Goal: Check status: Check status

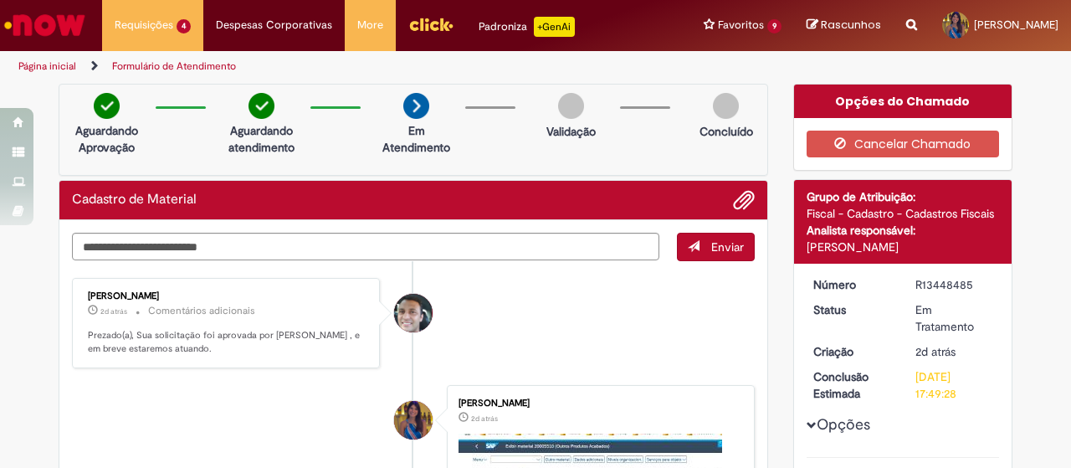
drag, startPoint x: 944, startPoint y: 243, endPoint x: 798, endPoint y: 251, distance: 146.6
click at [798, 251] on div "Detalhes do tíquete Grupo de Atribuição: Fiscal - Cadastro - Cadastros Fiscais …" at bounding box center [903, 222] width 218 height 84
copy div "[PERSON_NAME]"
click at [929, 289] on div "R13448485" at bounding box center [954, 284] width 78 height 17
click at [926, 285] on div "R13448485" at bounding box center [954, 284] width 78 height 17
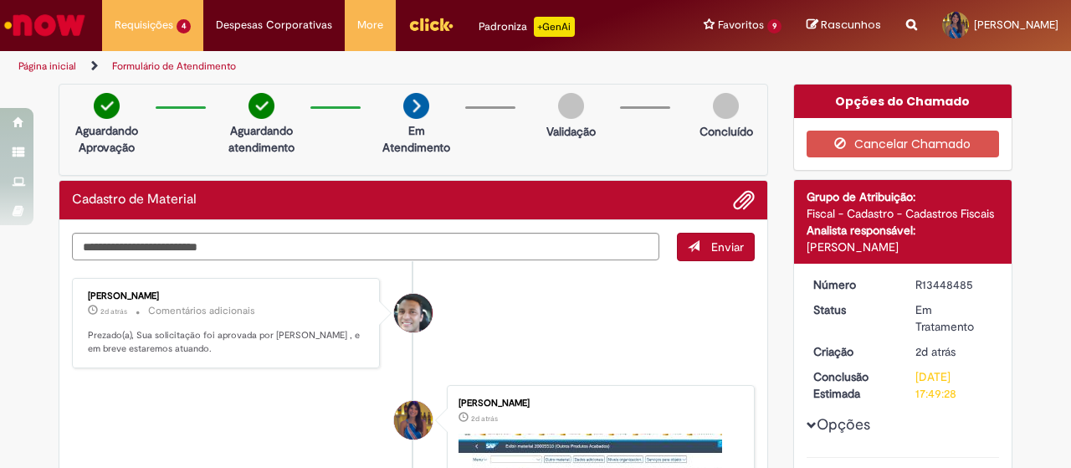
click at [926, 285] on div "R13448485" at bounding box center [954, 284] width 78 height 17
copy dd "R13448485"
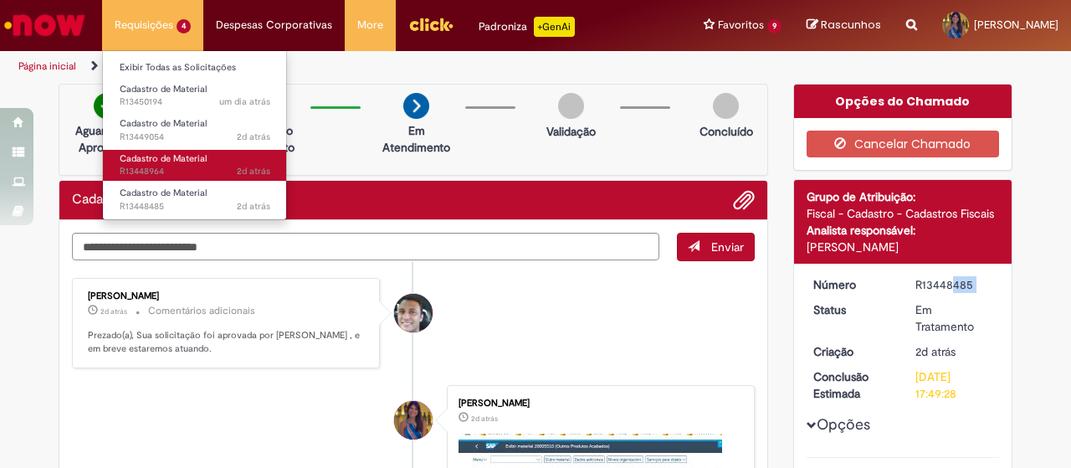
click at [164, 161] on span "Cadastro de Material" at bounding box center [163, 158] width 87 height 13
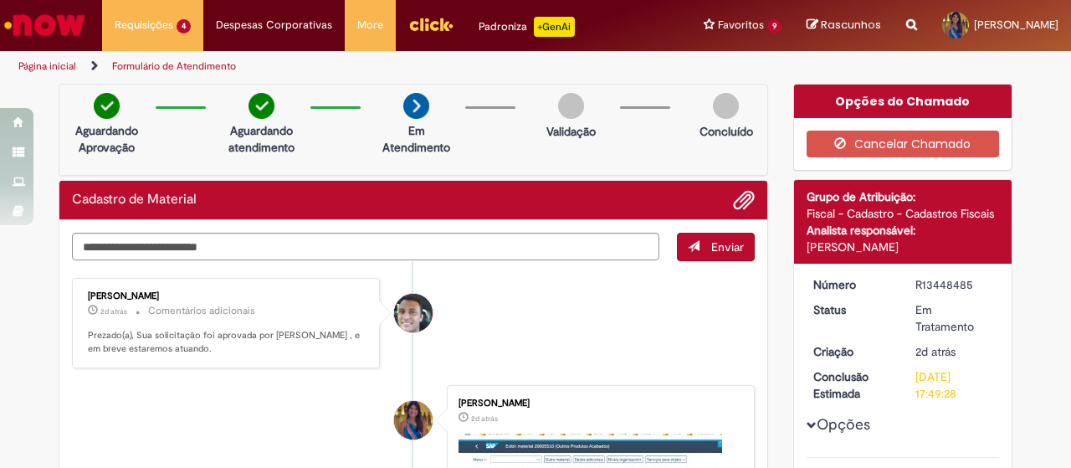
click at [565, 314] on li "[PERSON_NAME] 2d atrás 2 dias atrás Comentários adicionais Prezado(a), Sua soli…" at bounding box center [413, 323] width 683 height 91
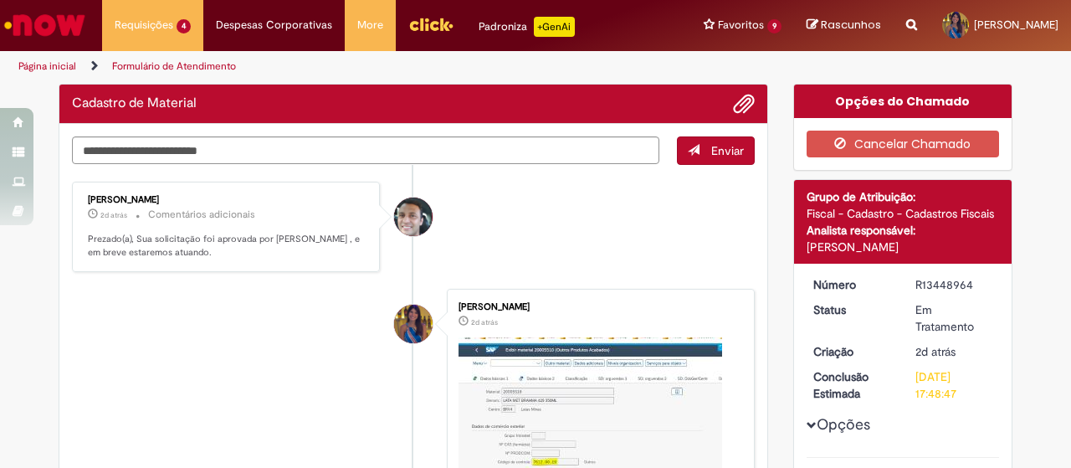
click at [959, 279] on div "R13448964" at bounding box center [954, 284] width 78 height 17
copy div "R13448964"
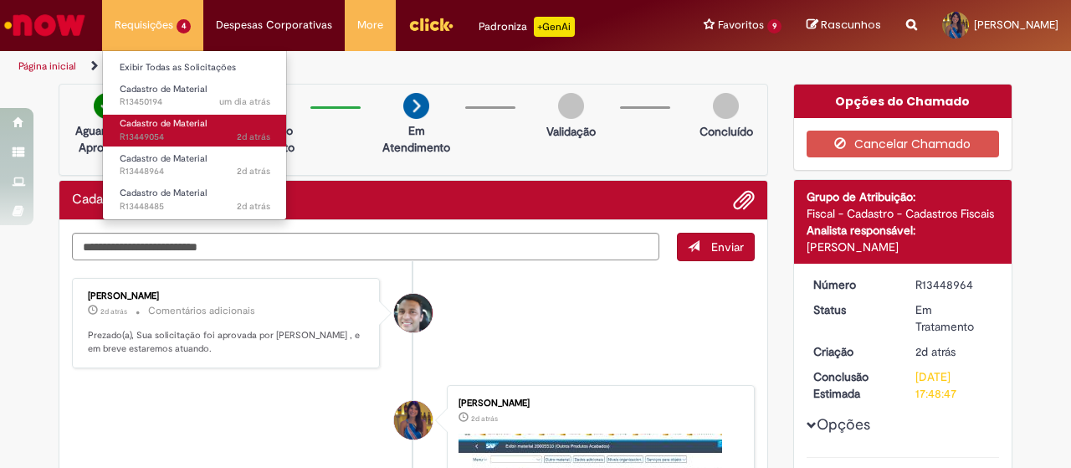
click at [198, 131] on span "2d atrás 2 dias atrás R13449054" at bounding box center [195, 137] width 151 height 13
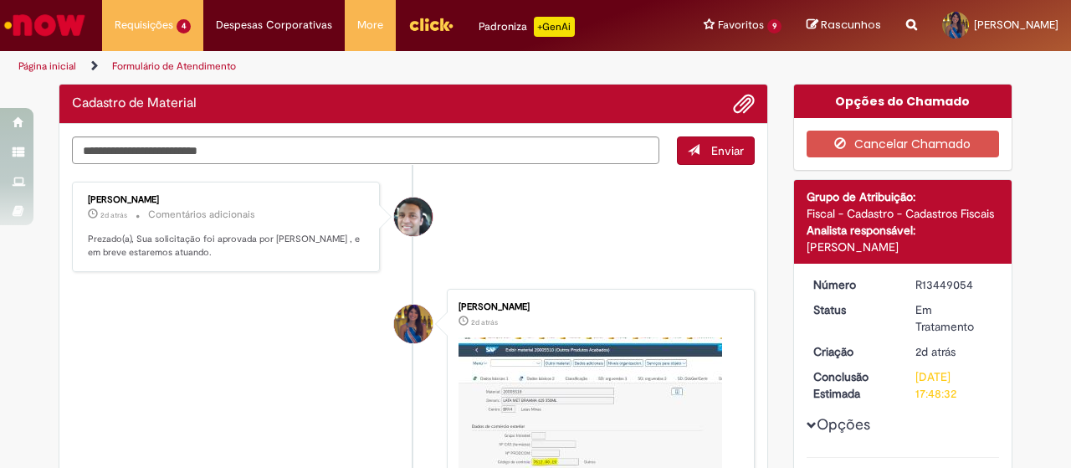
click at [930, 284] on div "R13449054" at bounding box center [954, 284] width 78 height 17
copy div "R13449054"
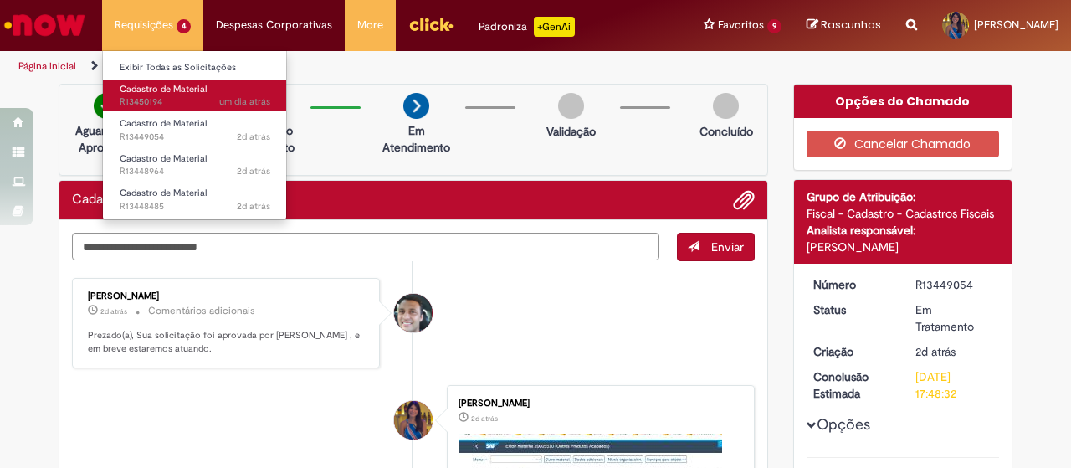
click at [200, 92] on span "Cadastro de Material" at bounding box center [163, 89] width 87 height 13
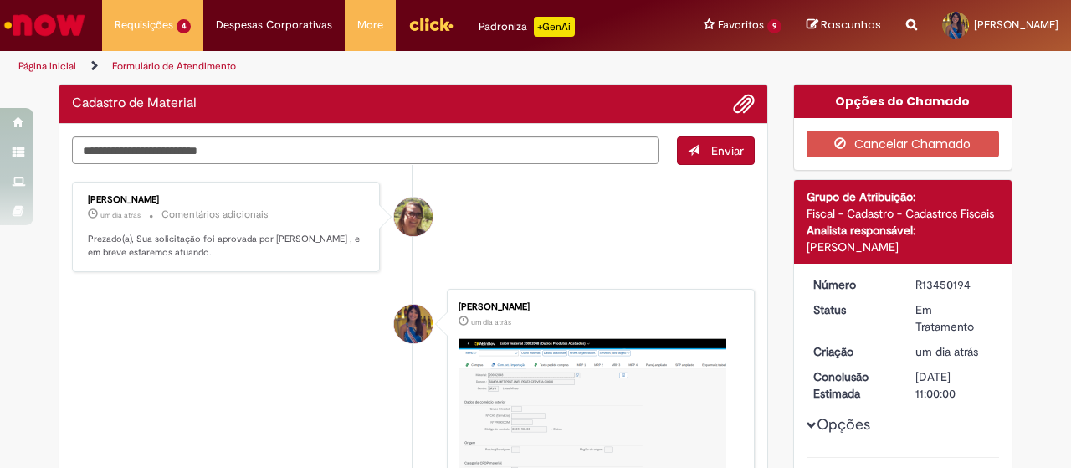
click at [950, 282] on div "R13450194" at bounding box center [954, 284] width 78 height 17
copy div "R13450194"
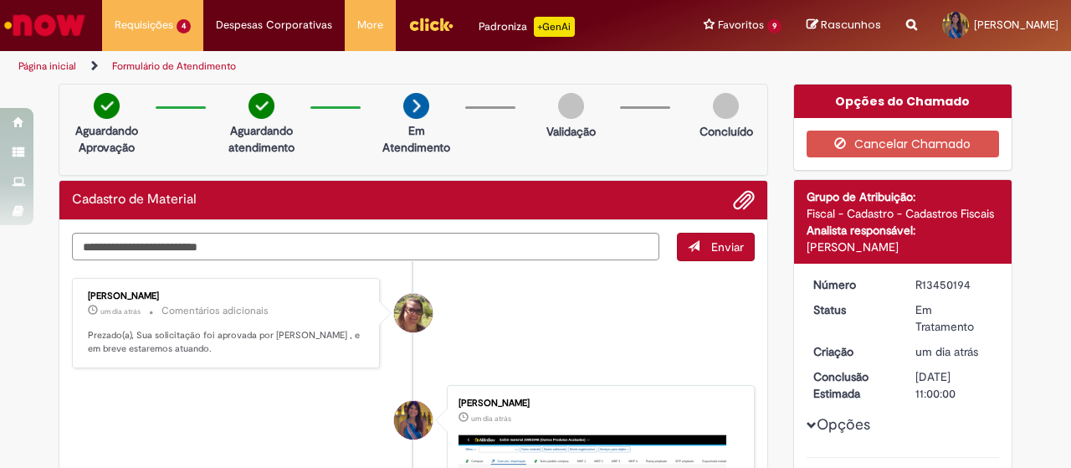
click at [75, 13] on img "Ir para a Homepage" at bounding box center [45, 24] width 86 height 33
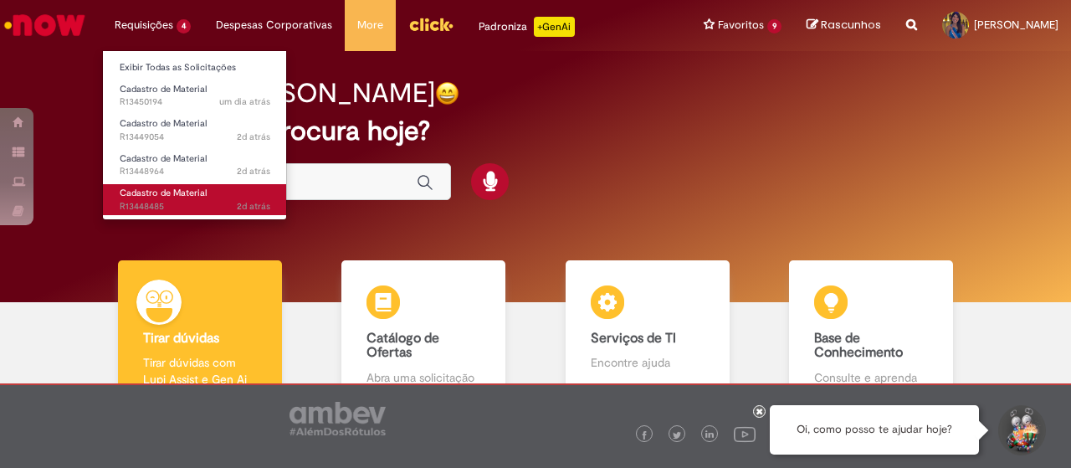
click at [194, 202] on span "2d atrás 2 dias atrás R13448485" at bounding box center [195, 206] width 151 height 13
